Goal: Information Seeking & Learning: Learn about a topic

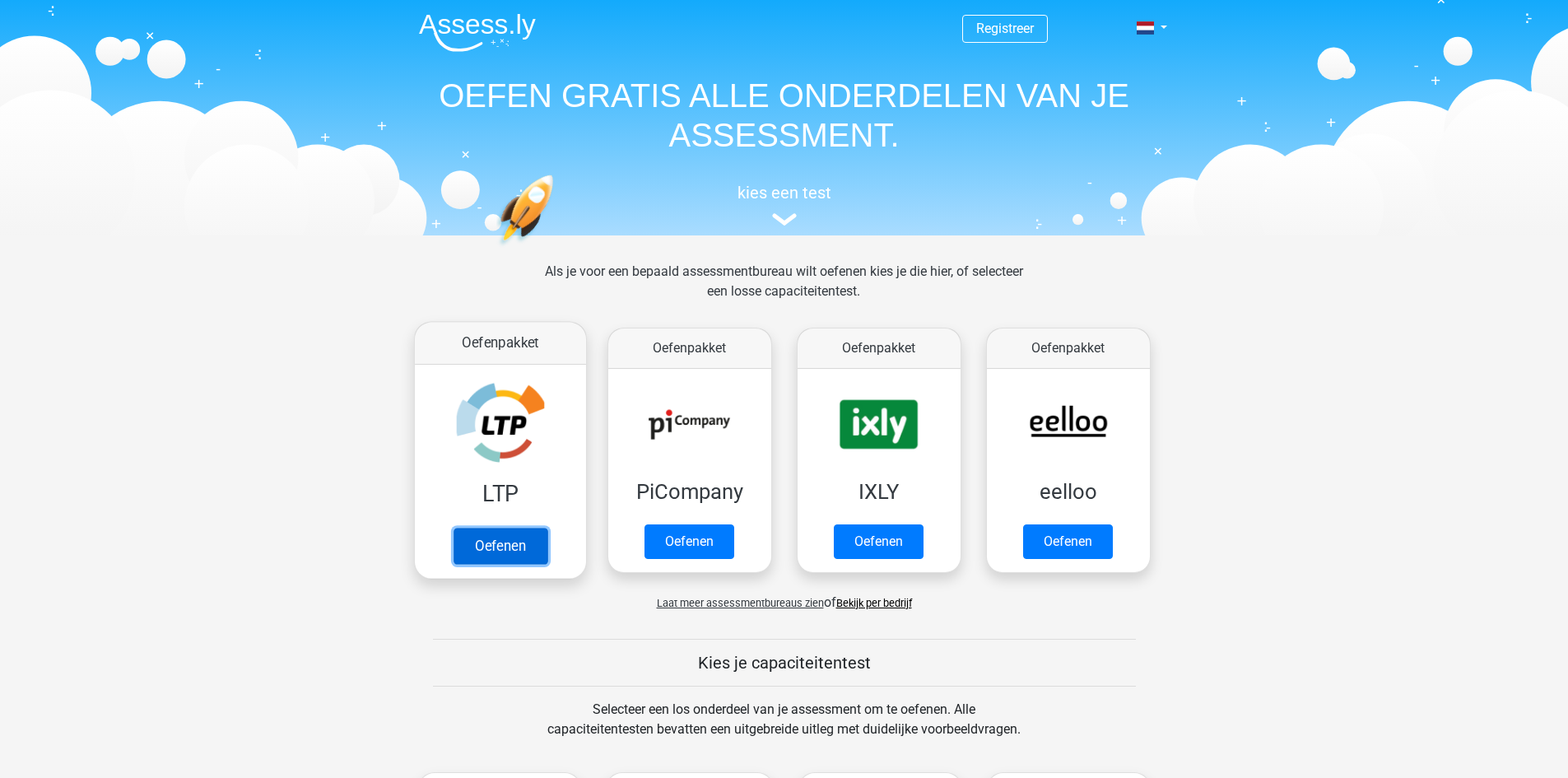
click at [488, 550] on link "Oefenen" at bounding box center [500, 546] width 94 height 36
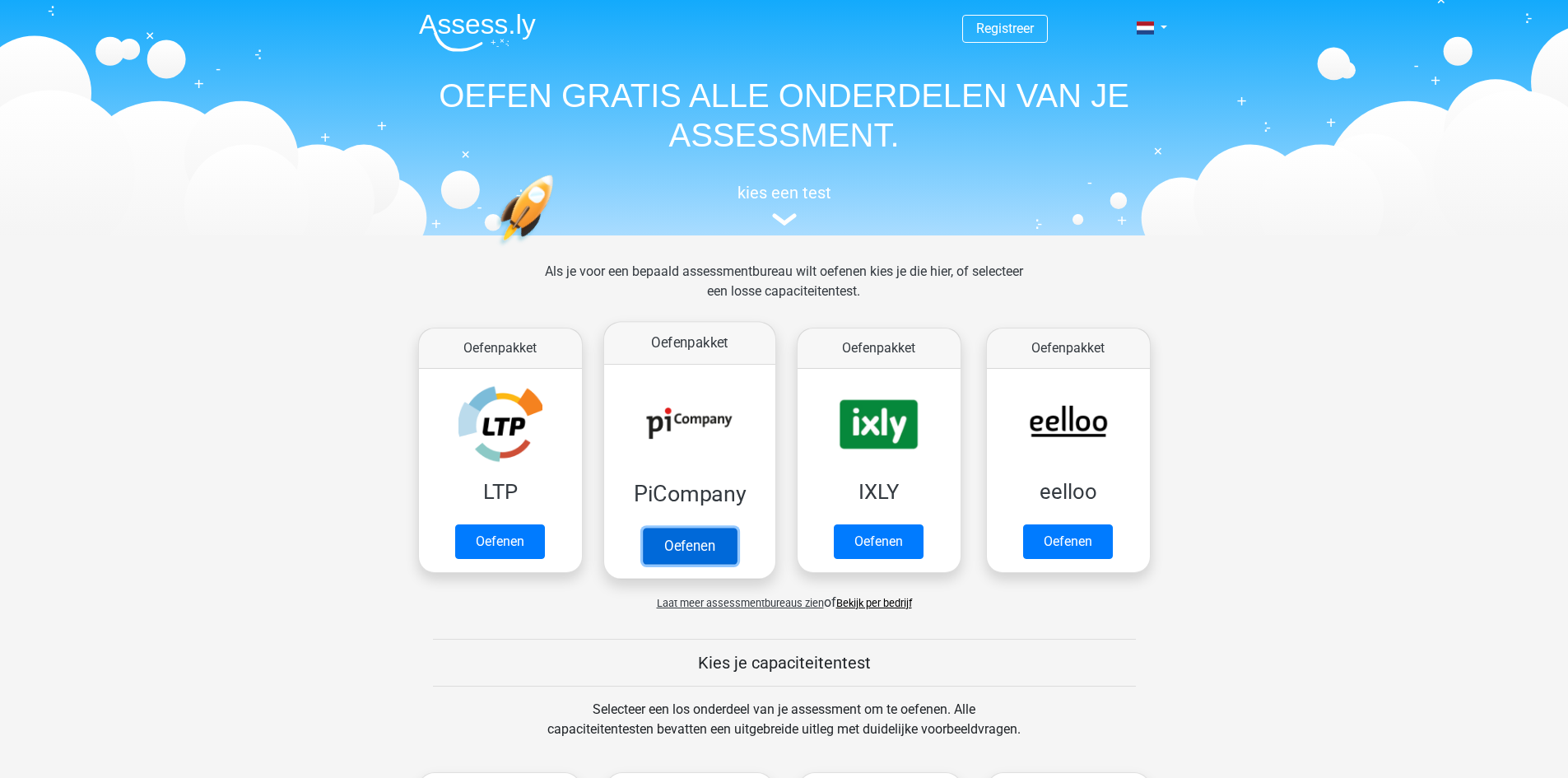
click at [687, 549] on link "Oefenen" at bounding box center [689, 546] width 94 height 36
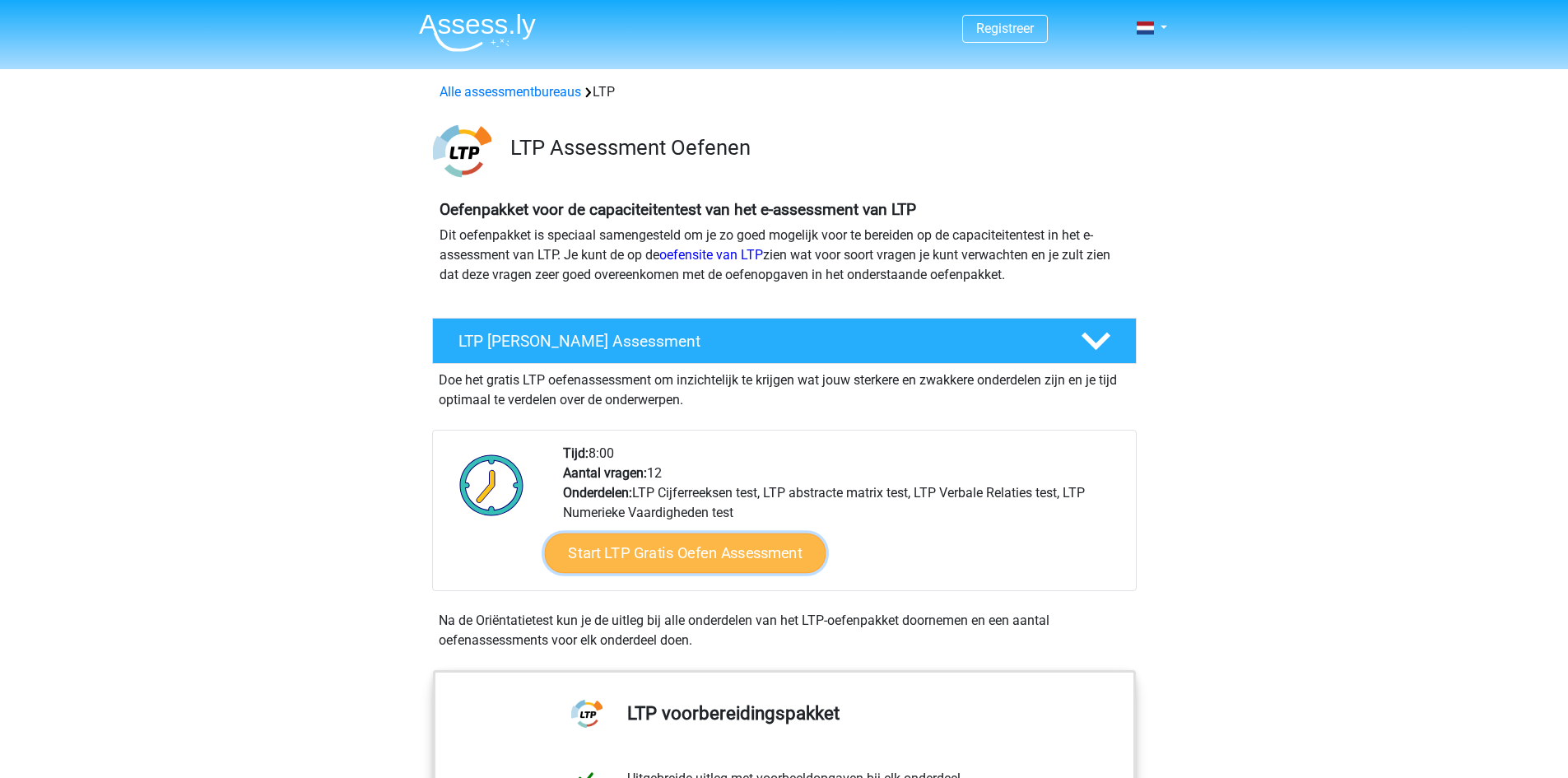
click at [666, 555] on link "Start LTP Gratis Oefen Assessment" at bounding box center [685, 553] width 282 height 39
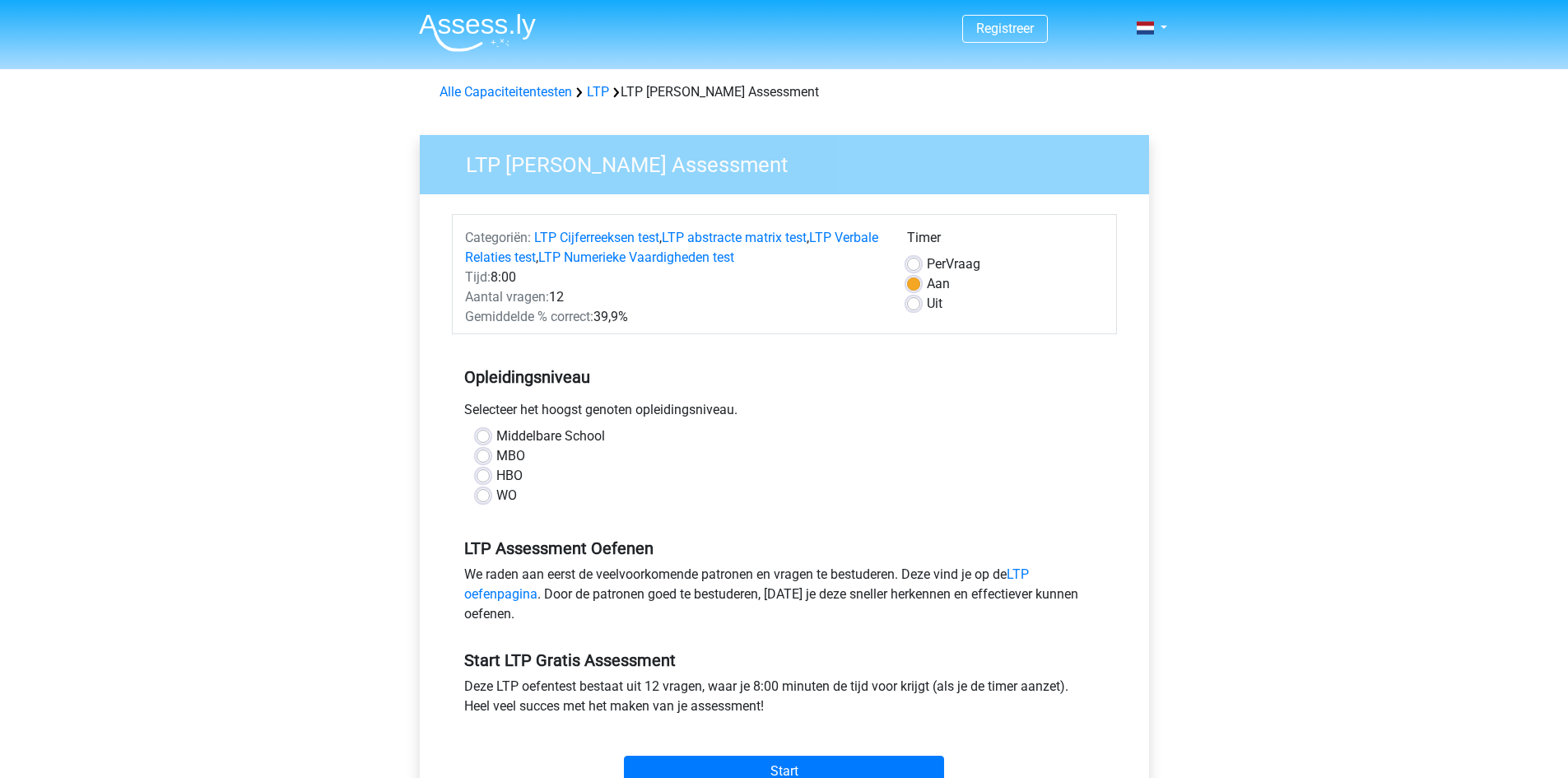
click at [497, 457] on label "MBO" at bounding box center [511, 456] width 29 height 20
click at [485, 457] on input "MBO" at bounding box center [483, 454] width 13 height 16
radio input "true"
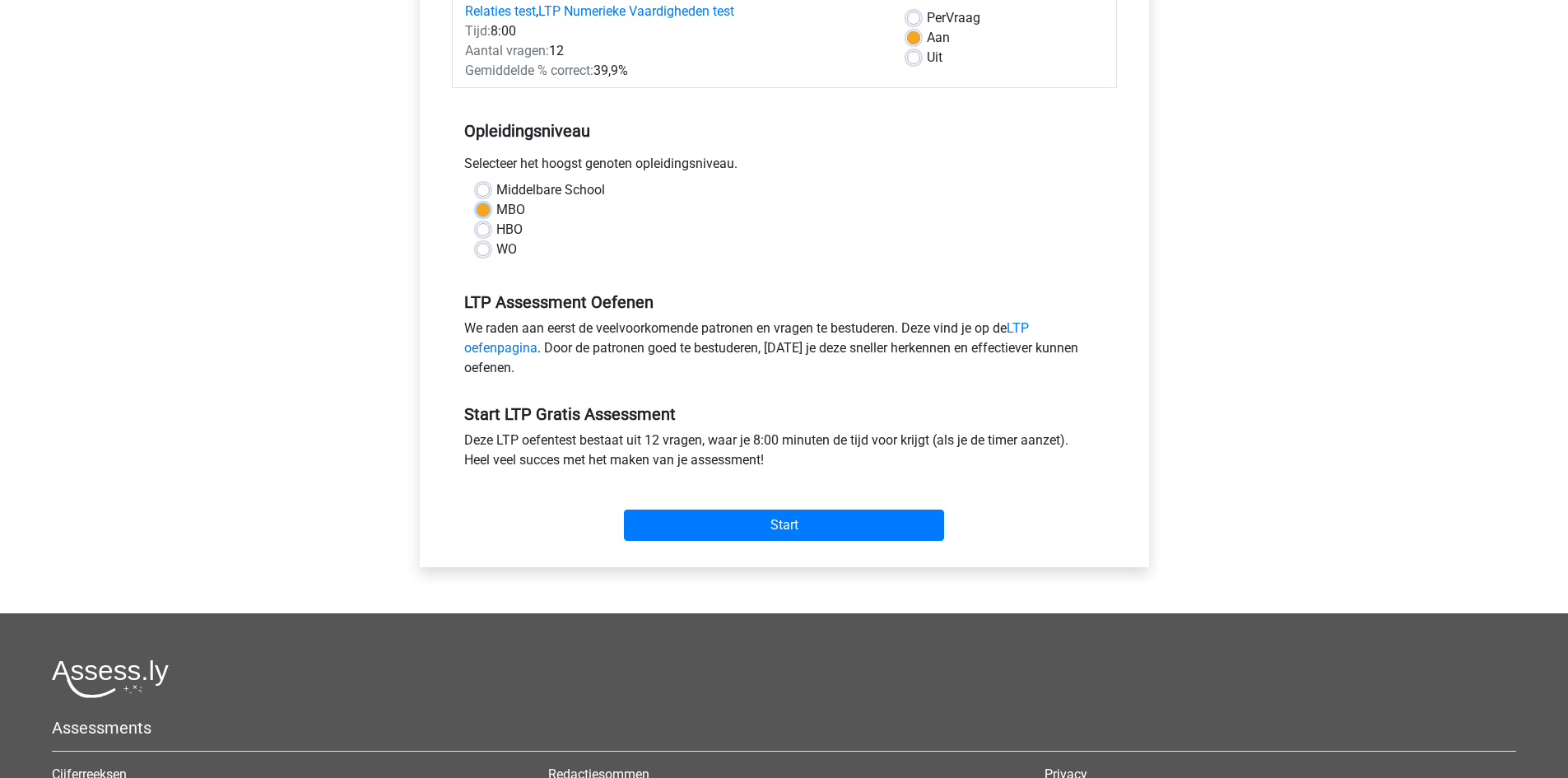
scroll to position [247, 0]
click at [786, 524] on input "Start" at bounding box center [783, 524] width 320 height 32
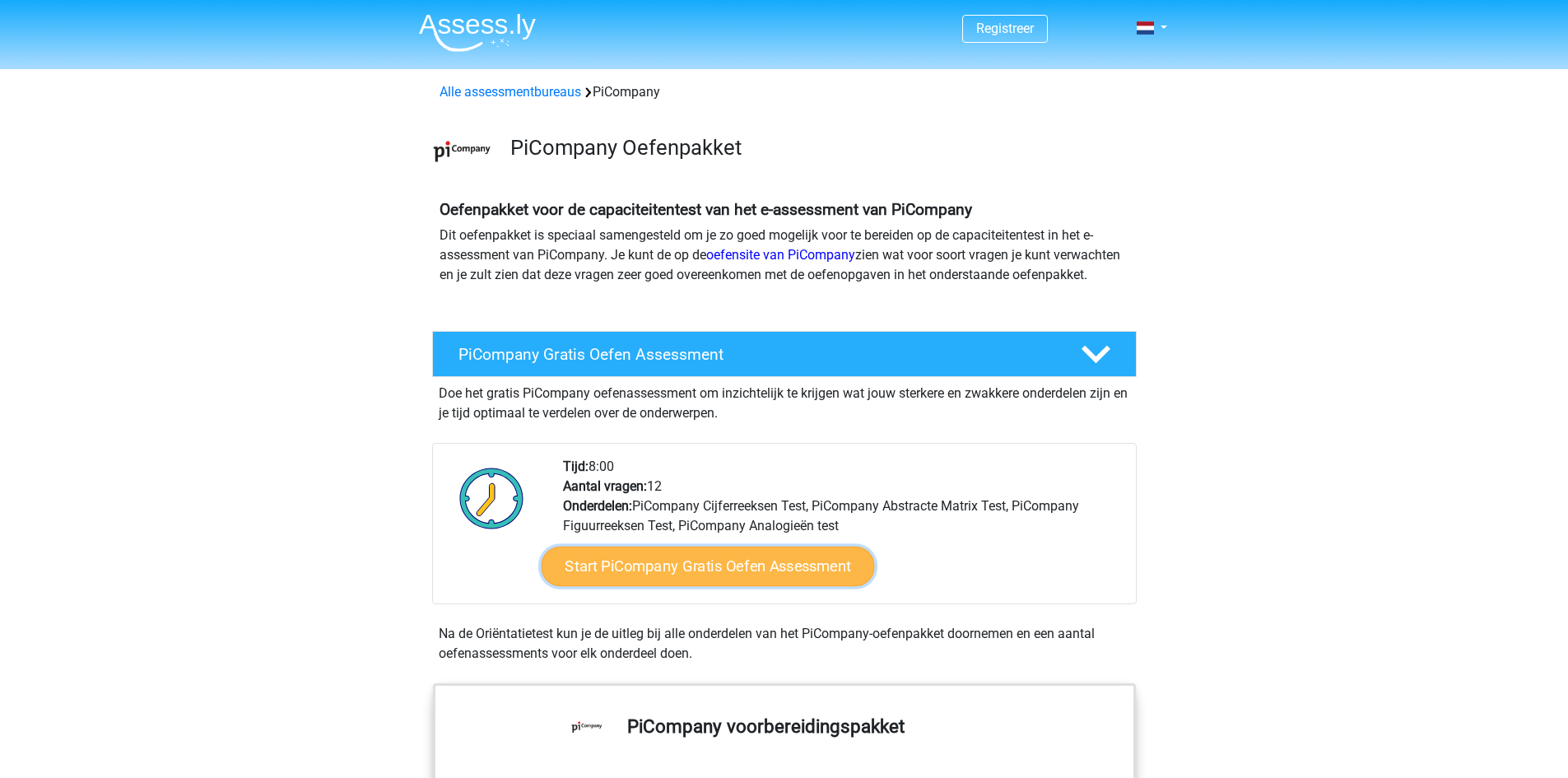
click at [803, 586] on link "Start PiCompany Gratis Oefen Assessment" at bounding box center [707, 566] width 334 height 39
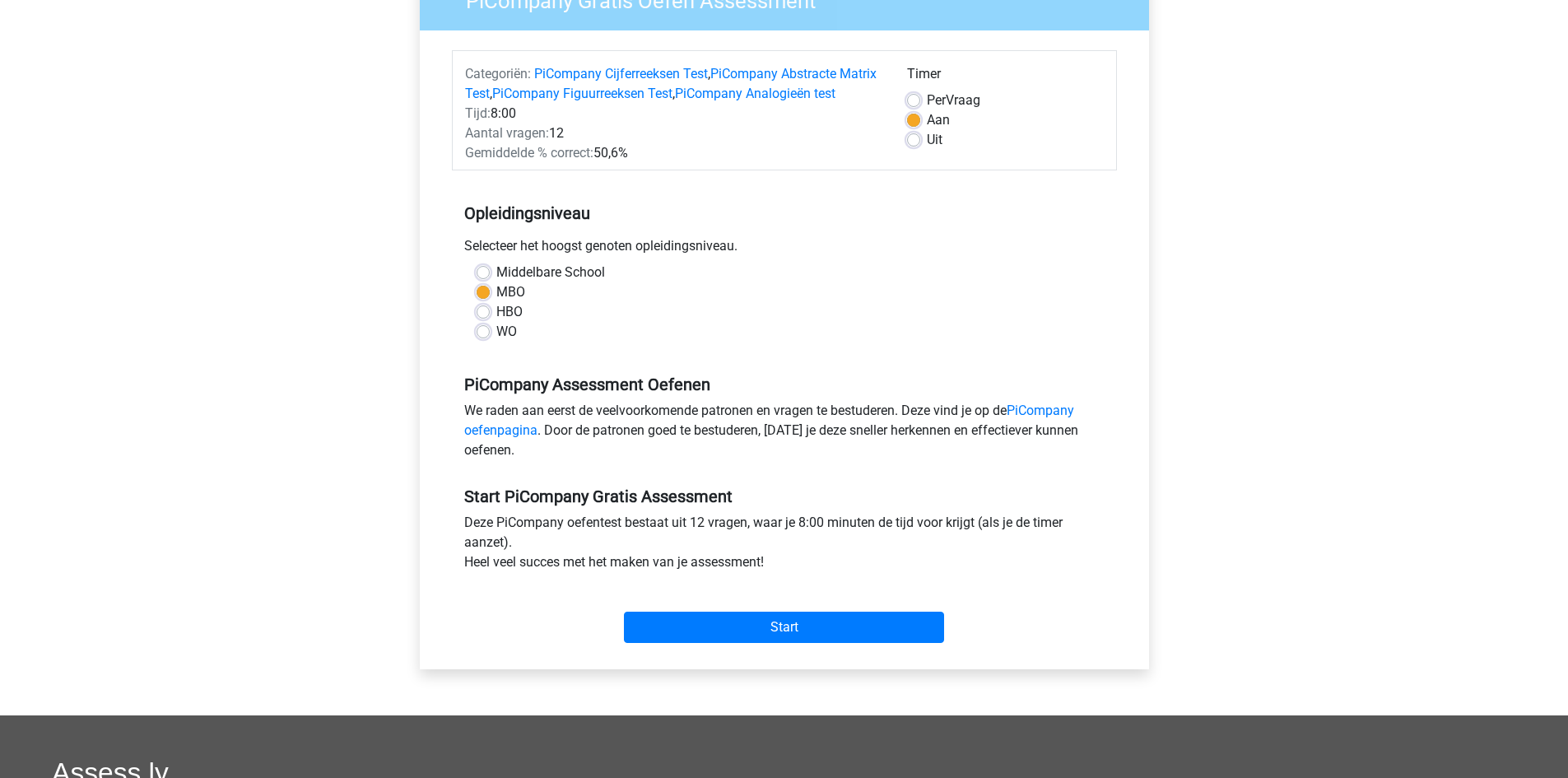
scroll to position [247, 0]
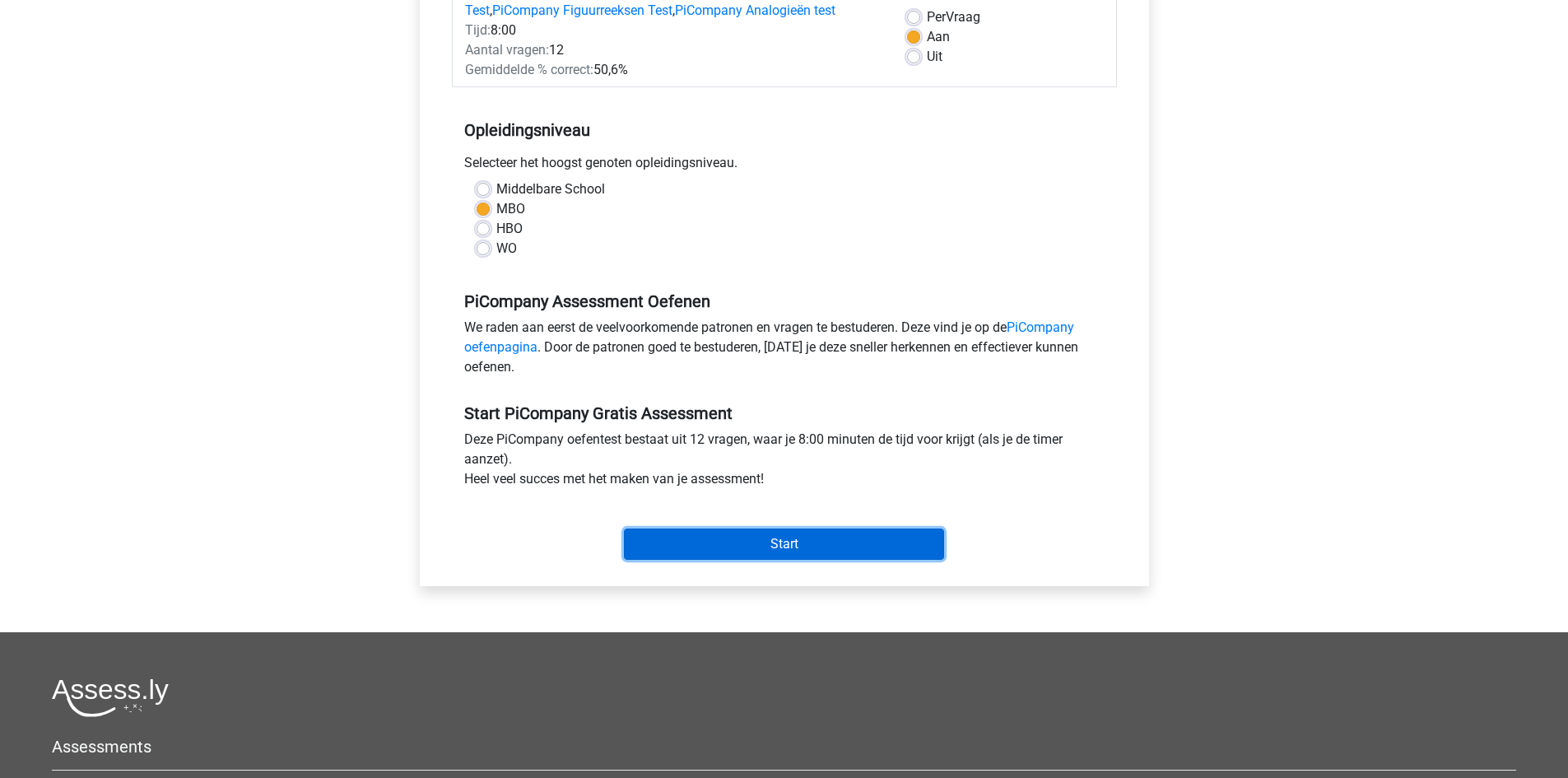
click at [814, 560] on input "Start" at bounding box center [783, 543] width 320 height 32
